Goal: Task Accomplishment & Management: Use online tool/utility

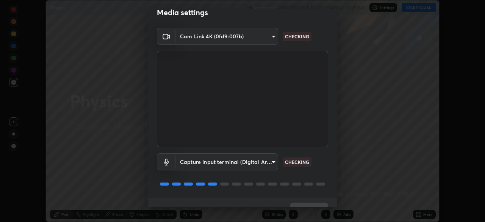
scroll to position [27, 0]
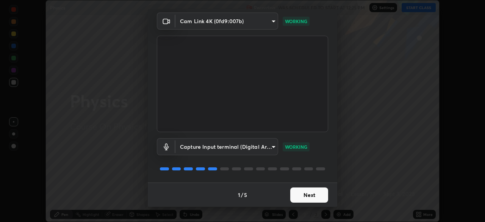
click at [316, 197] on button "Next" at bounding box center [309, 194] width 38 height 15
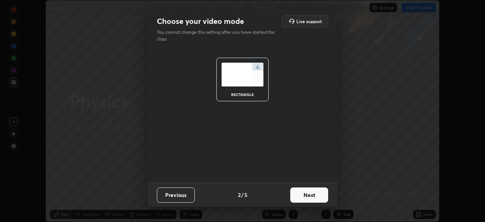
scroll to position [0, 0]
click at [314, 195] on button "Next" at bounding box center [309, 194] width 38 height 15
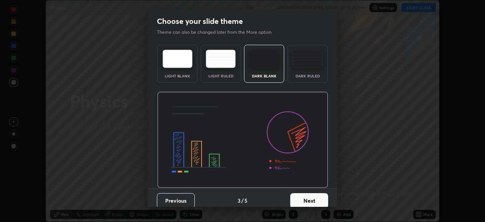
click at [313, 197] on button "Next" at bounding box center [309, 200] width 38 height 15
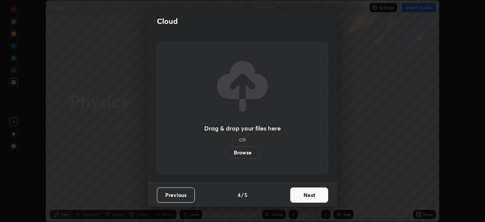
click at [312, 198] on button "Next" at bounding box center [309, 194] width 38 height 15
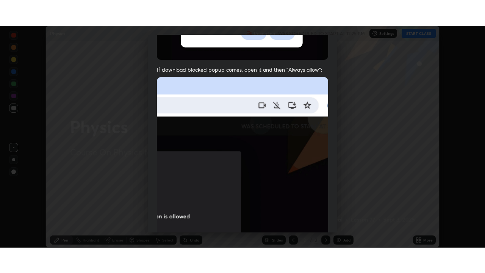
scroll to position [181, 0]
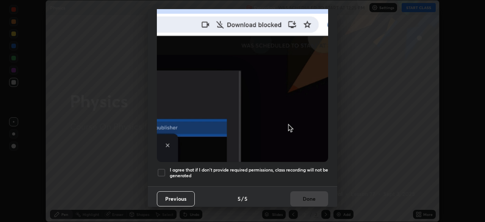
click at [162, 171] on div at bounding box center [161, 172] width 9 height 9
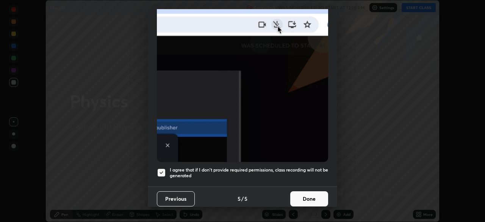
click at [305, 191] on button "Done" at bounding box center [309, 198] width 38 height 15
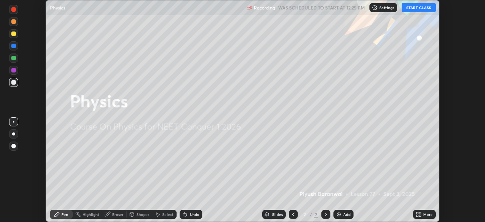
click at [419, 211] on icon at bounding box center [418, 214] width 6 height 6
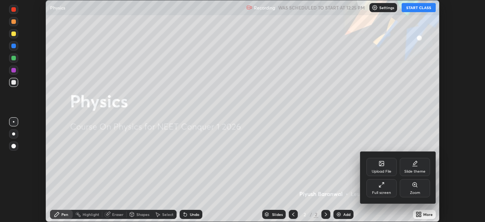
click at [391, 185] on div "Full screen" at bounding box center [381, 188] width 30 height 18
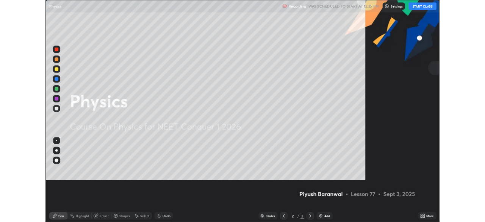
scroll to position [273, 485]
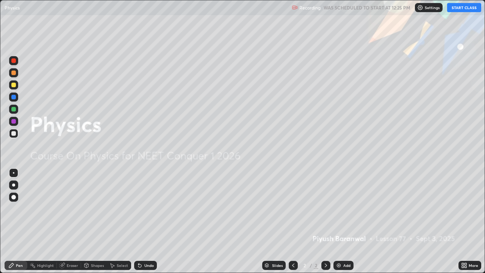
click at [461, 9] on button "START CLASS" at bounding box center [464, 7] width 34 height 9
click at [339, 221] on img at bounding box center [339, 265] width 6 height 6
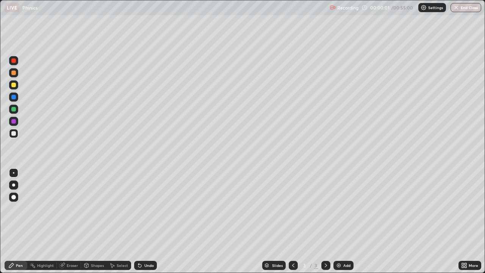
click at [19, 221] on div "Pen" at bounding box center [19, 265] width 7 height 4
click at [14, 86] on div at bounding box center [13, 85] width 5 height 5
click at [465, 221] on icon at bounding box center [465, 264] width 2 height 2
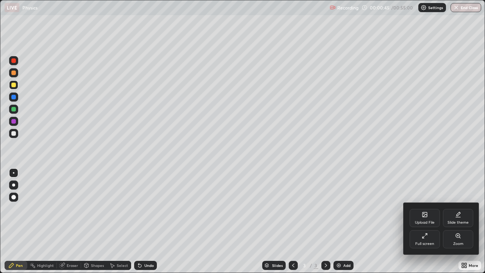
click at [427, 221] on div "Full screen" at bounding box center [424, 239] width 30 height 18
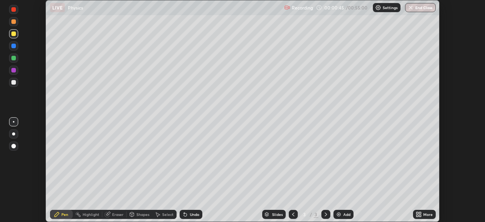
scroll to position [37648, 37385]
click at [411, 11] on button "End Class" at bounding box center [420, 7] width 31 height 9
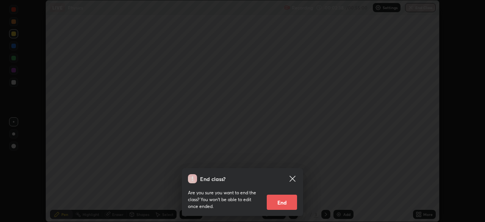
click at [281, 201] on button "End" at bounding box center [282, 201] width 30 height 15
